Goal: Find specific page/section: Find specific page/section

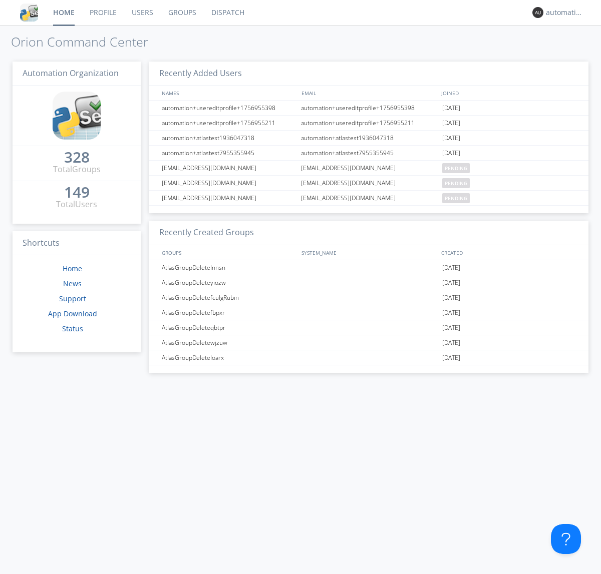
click at [227, 13] on link "Dispatch" at bounding box center [228, 12] width 48 height 25
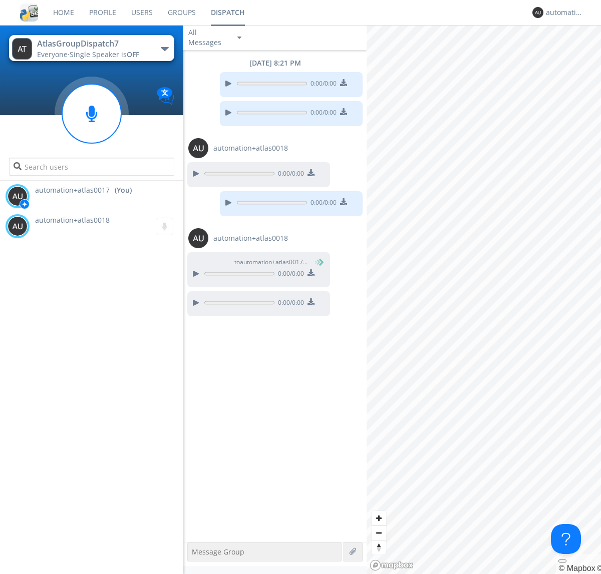
click at [311, 303] on img at bounding box center [310, 301] width 7 height 7
click at [562, 13] on div "automation+atlas0017" at bounding box center [565, 13] width 38 height 10
